Goal: Task Accomplishment & Management: Manage account settings

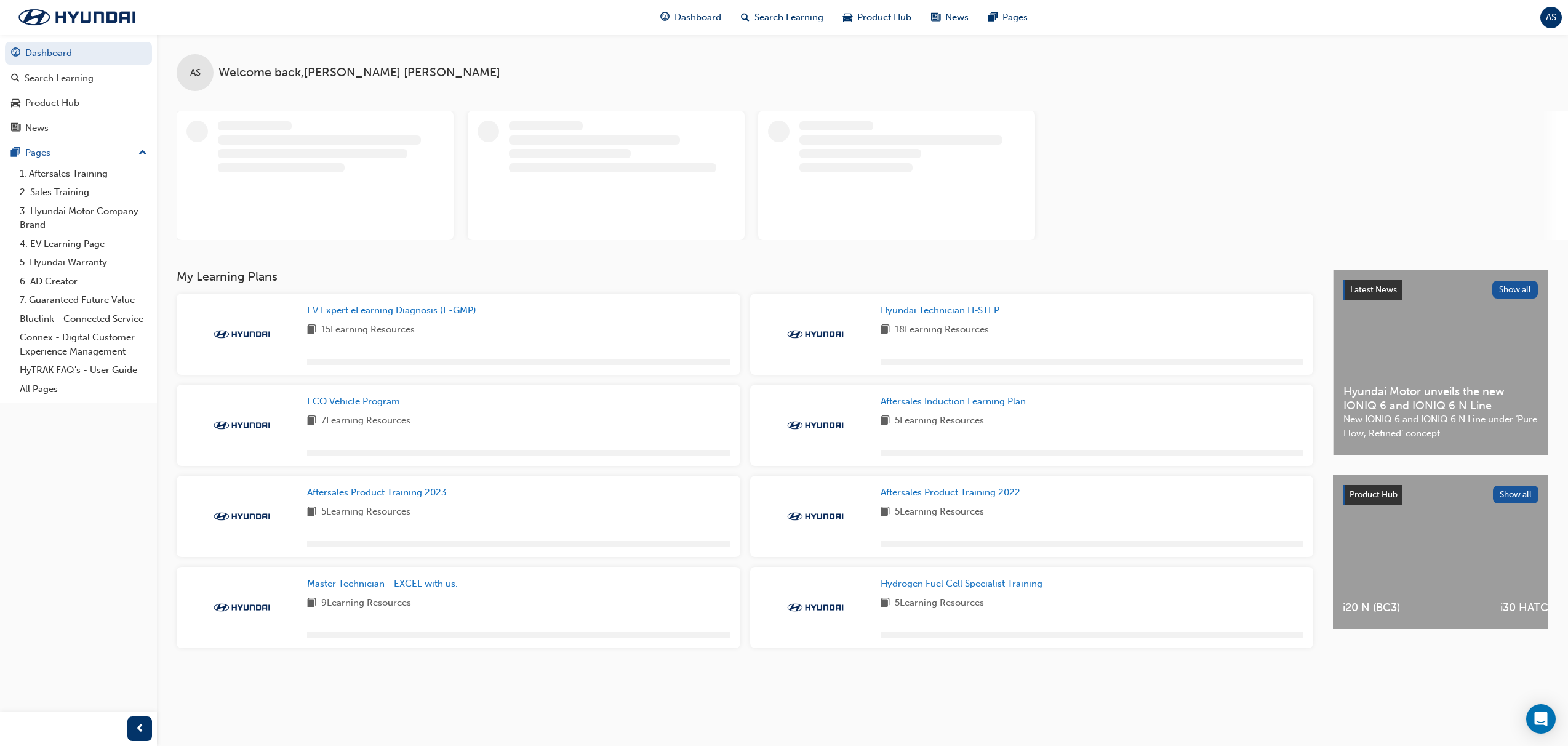
click at [1549, 19] on span "AS" at bounding box center [1551, 17] width 10 height 14
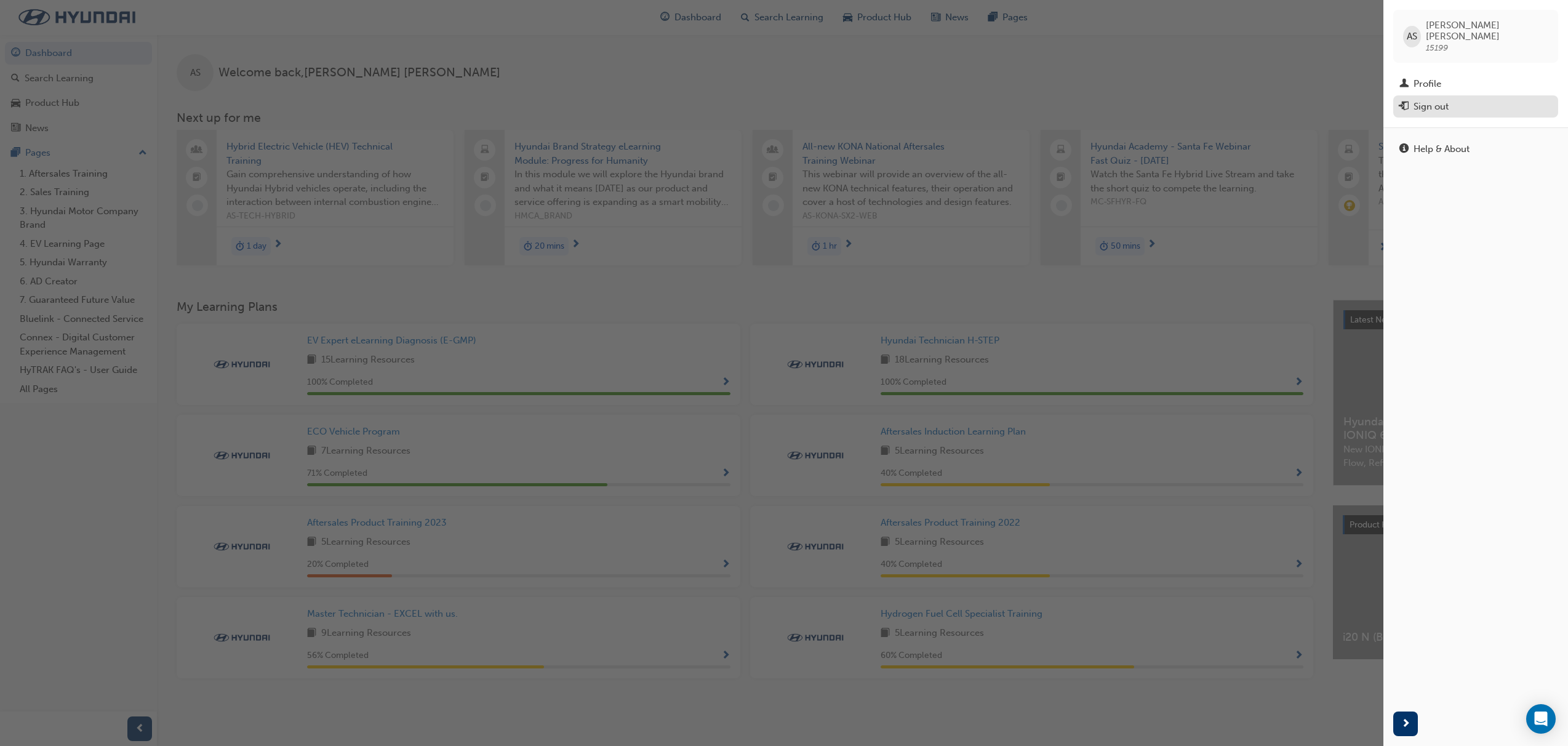
click at [1430, 102] on div "Sign out" at bounding box center [1431, 106] width 35 height 14
